Goal: Task Accomplishment & Management: Manage account settings

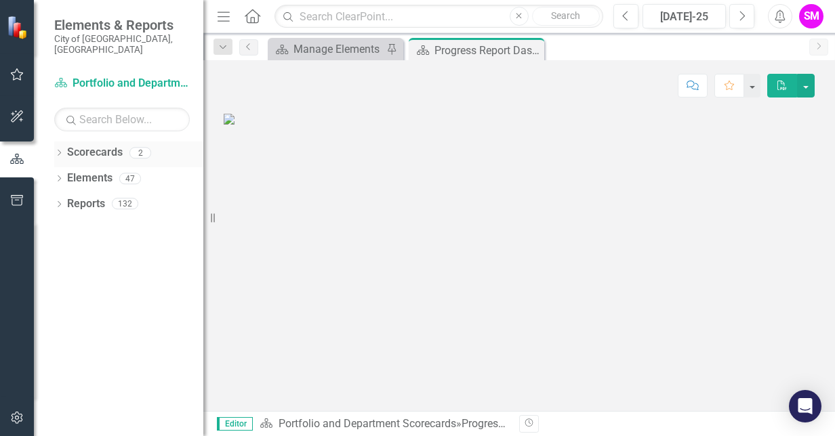
click at [85, 147] on link "Scorecards" at bounding box center [95, 153] width 56 height 16
click at [61, 150] on icon "Dropdown" at bounding box center [58, 153] width 9 height 7
click at [90, 197] on link "Infrastructure Delivery" at bounding box center [139, 205] width 129 height 16
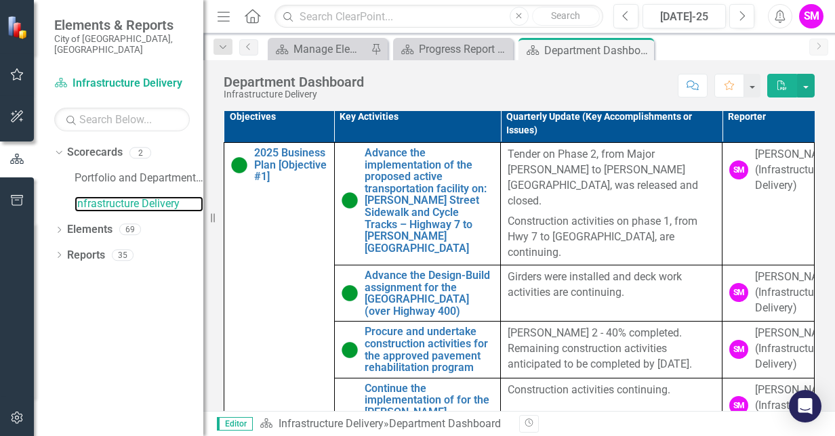
scroll to position [703, 0]
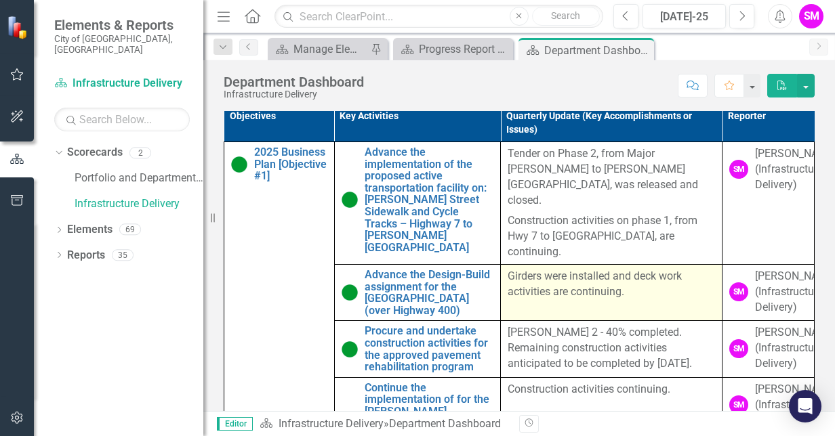
click at [621, 300] on p "Girders were installed and deck work activities are continuing." at bounding box center [611, 284] width 207 height 31
click at [612, 300] on p "Girders were installed and deck work activities are continuing." at bounding box center [611, 284] width 207 height 31
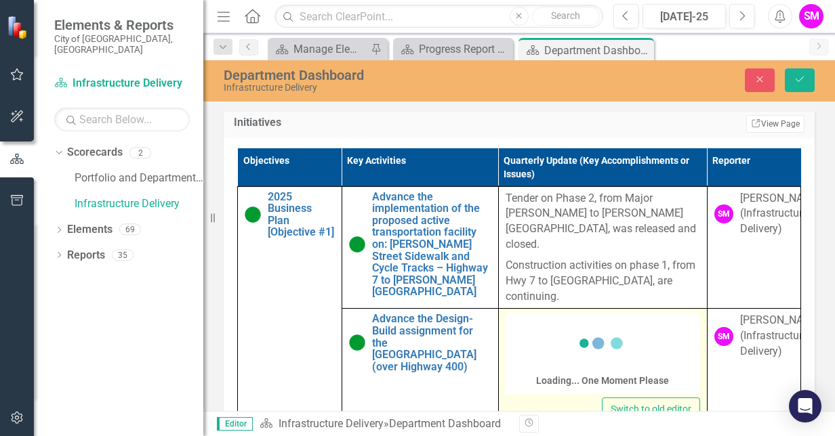
scroll to position [687, 0]
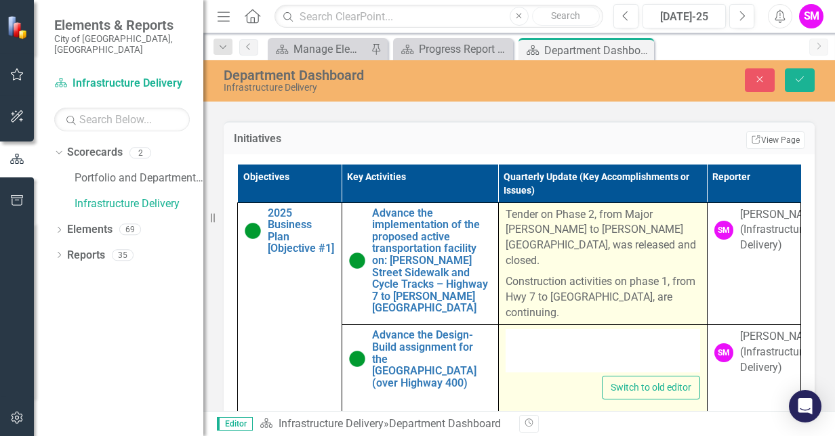
type textarea "<p>Girders were installed and deck work activities are continuing.</p>"
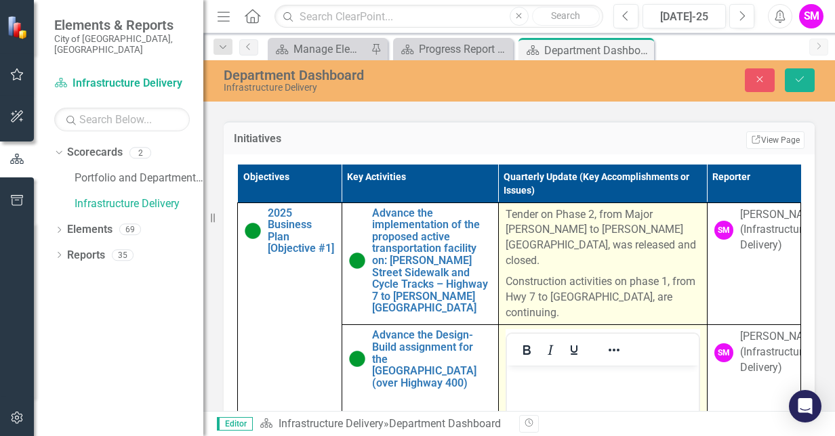
scroll to position [0, 0]
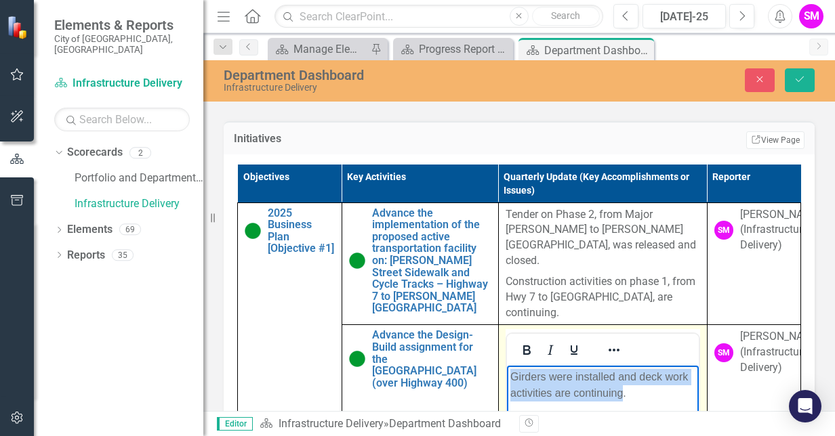
drag, startPoint x: 622, startPoint y: 395, endPoint x: 506, endPoint y: 375, distance: 117.7
copy p "Girders were installed and deck work activities are continuing"
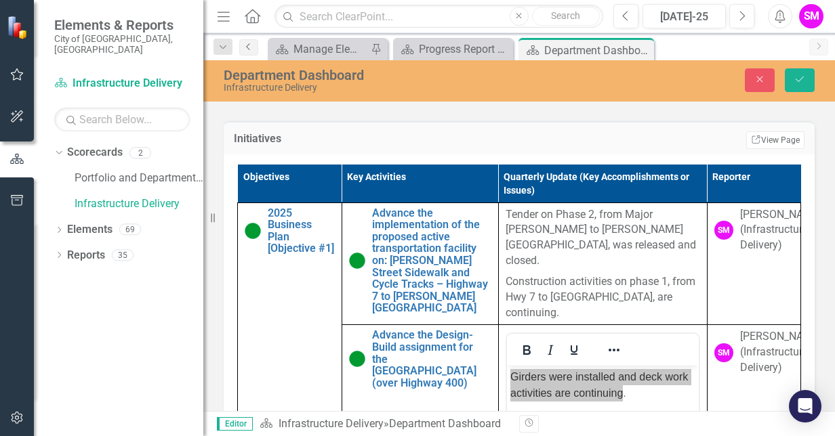
click at [254, 45] on link "Previous" at bounding box center [248, 47] width 19 height 16
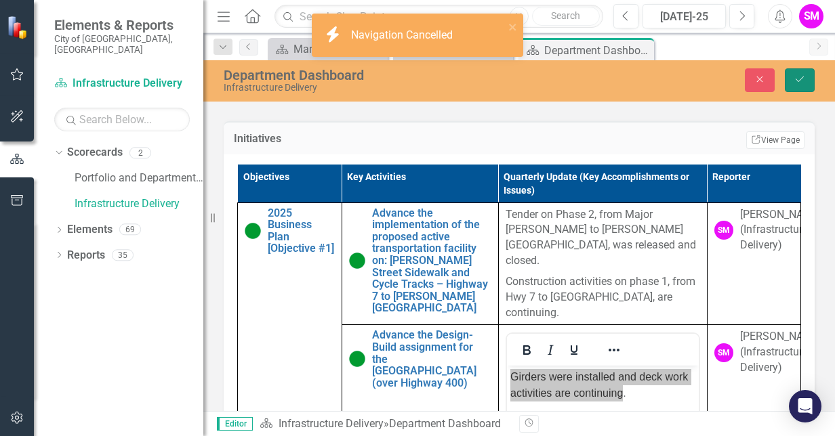
click at [803, 77] on icon "Save" at bounding box center [800, 79] width 12 height 9
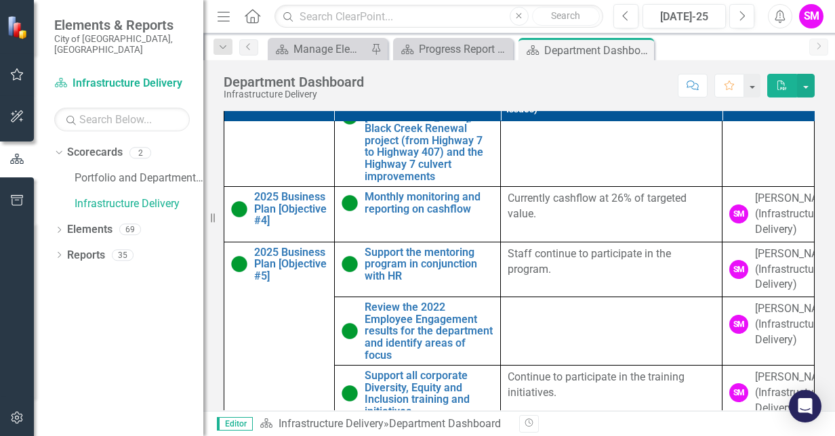
scroll to position [708, 0]
